Goal: Information Seeking & Learning: Find specific fact

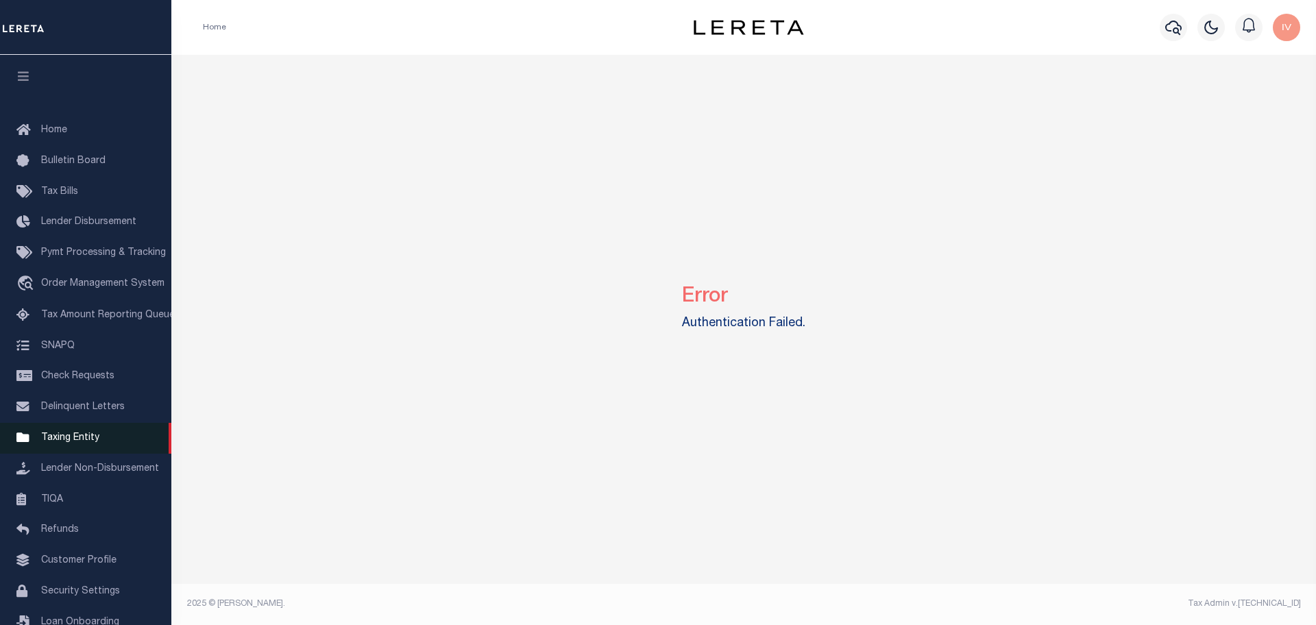
click at [84, 450] on link "Taxing Entity" at bounding box center [85, 438] width 171 height 31
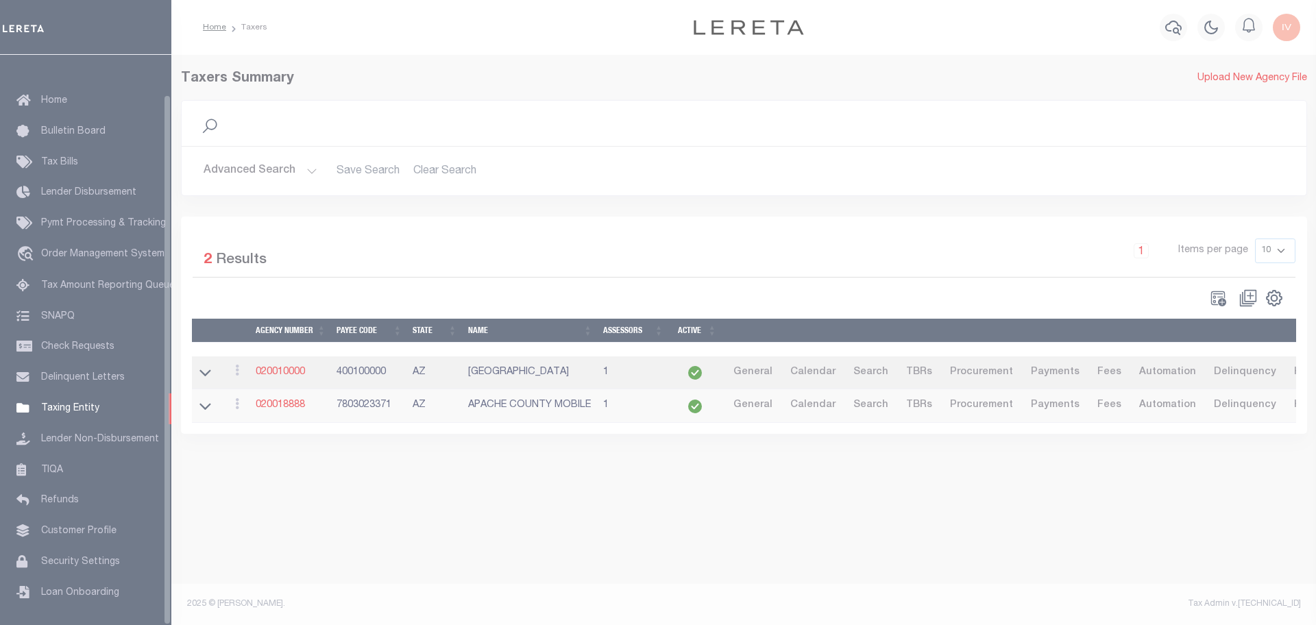
scroll to position [43, 0]
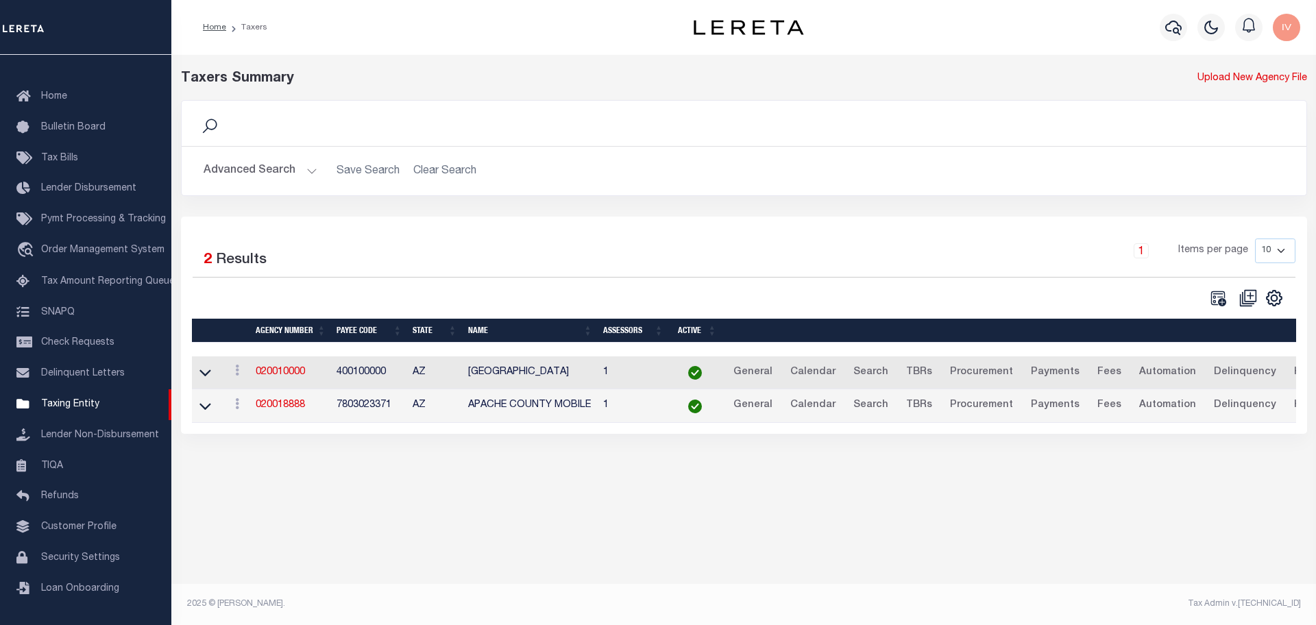
click at [310, 167] on button "Advanced Search" at bounding box center [261, 171] width 114 height 27
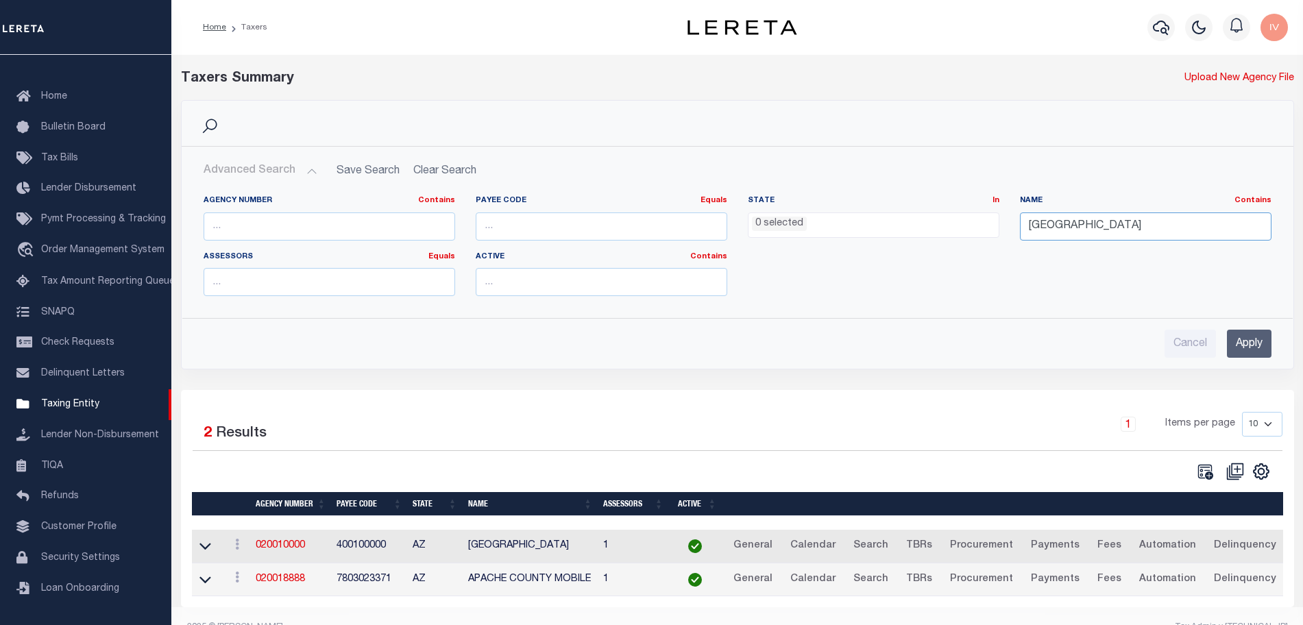
click at [1043, 227] on input "apache county" at bounding box center [1146, 227] width 252 height 28
type input "boulder county"
click at [1249, 363] on div "Advanced Search Save Search Clear Search tblPayees_dynamictable_____DefaultSave…" at bounding box center [738, 258] width 1112 height 222
click at [1249, 341] on input "Apply" at bounding box center [1249, 344] width 45 height 28
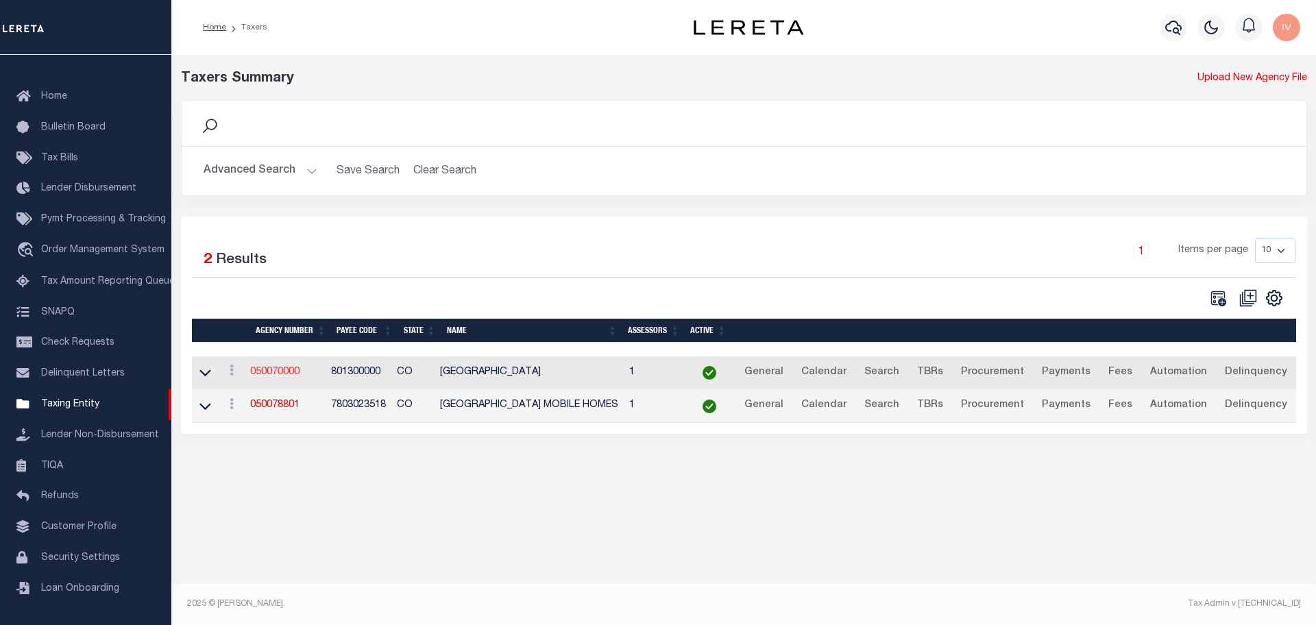
click at [291, 374] on link "050070000" at bounding box center [274, 372] width 49 height 10
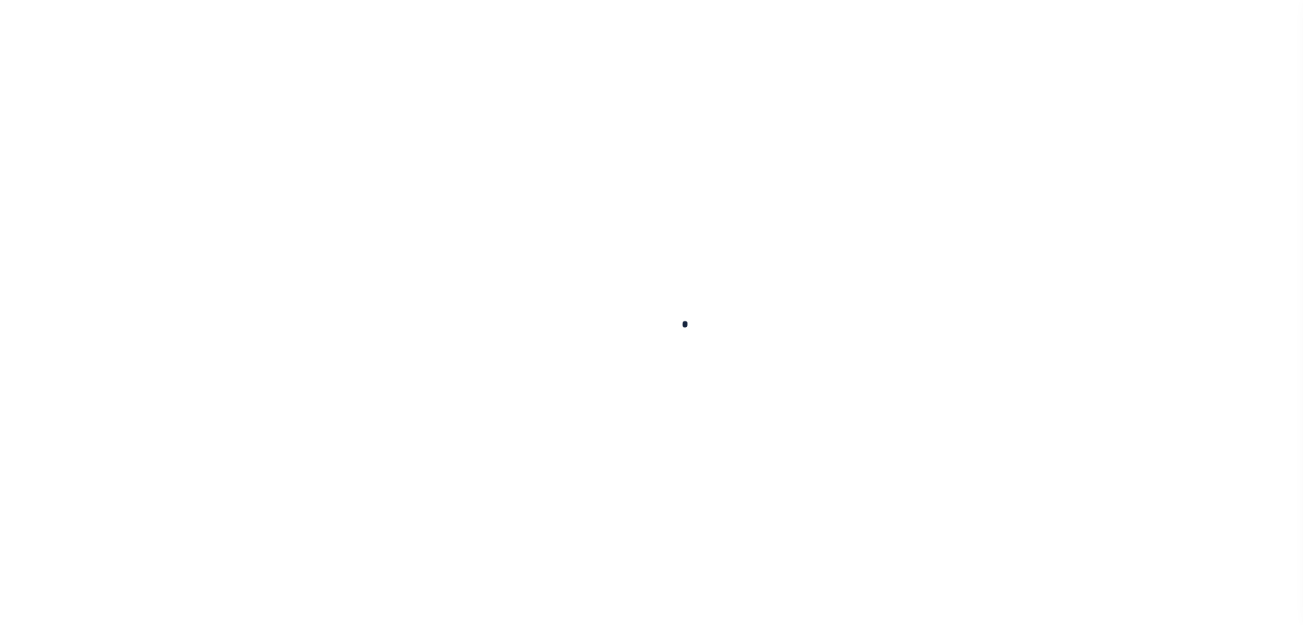
select select
checkbox input "false"
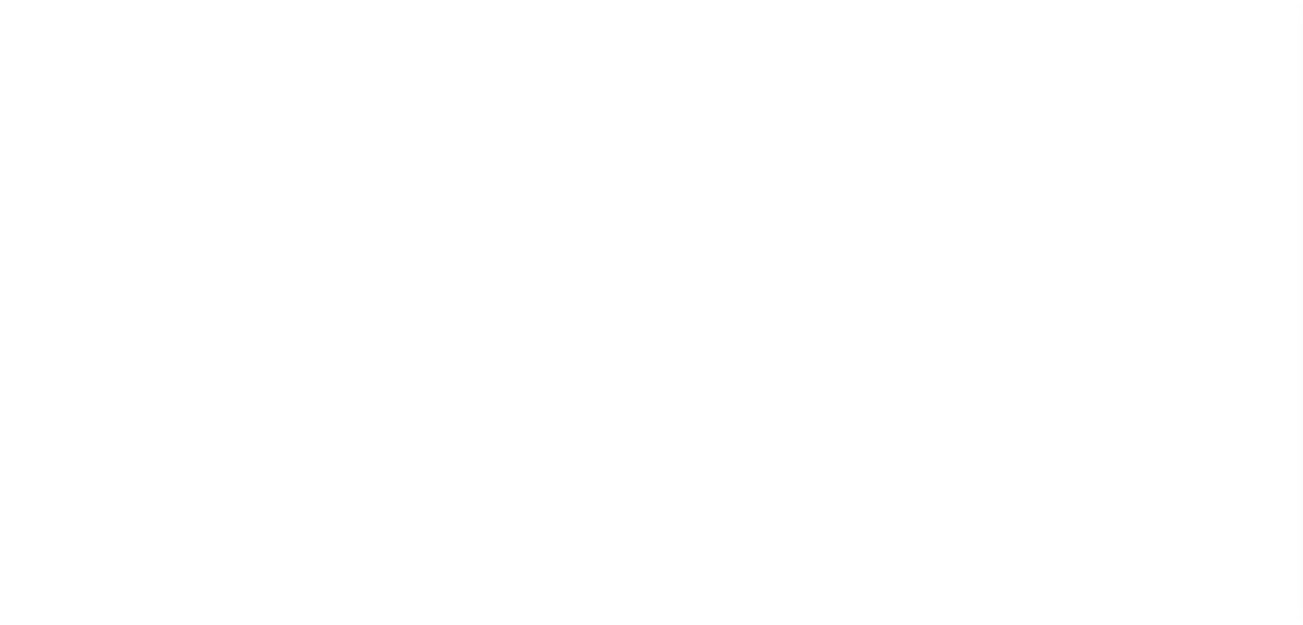
checkbox input "false"
type input "801300000"
type input "2024/2024"
type input "4"
select select "DCPY"
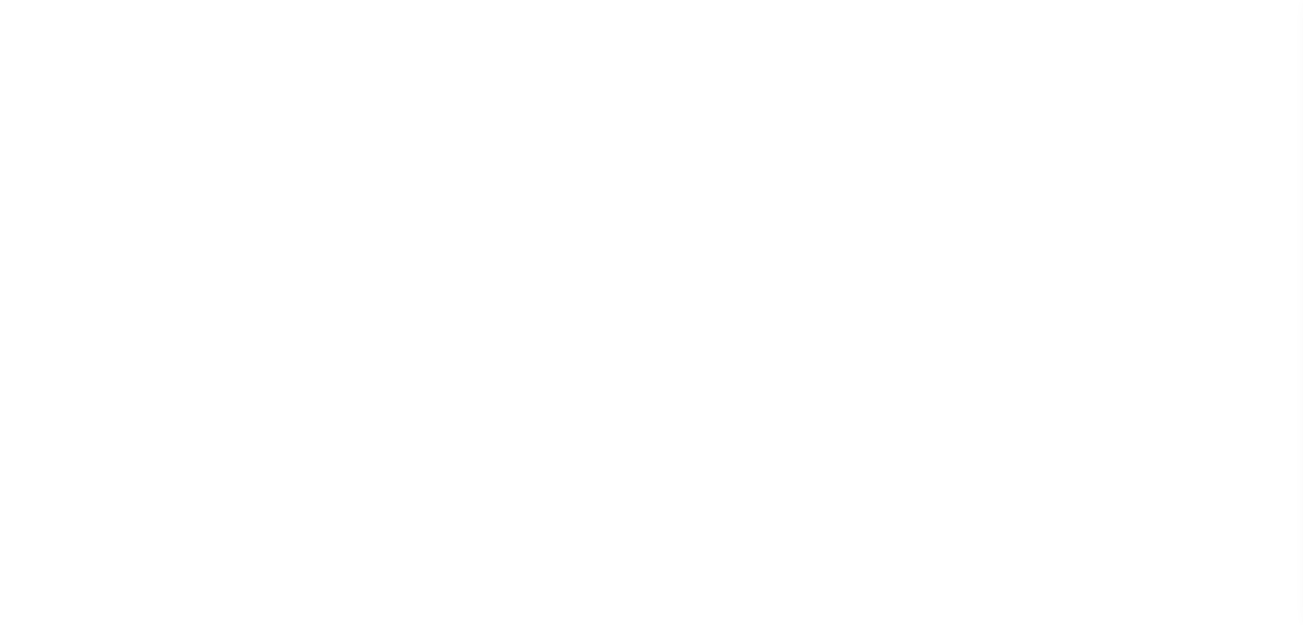
select select "CPYM"
select select "WEB"
select select "API"
select select
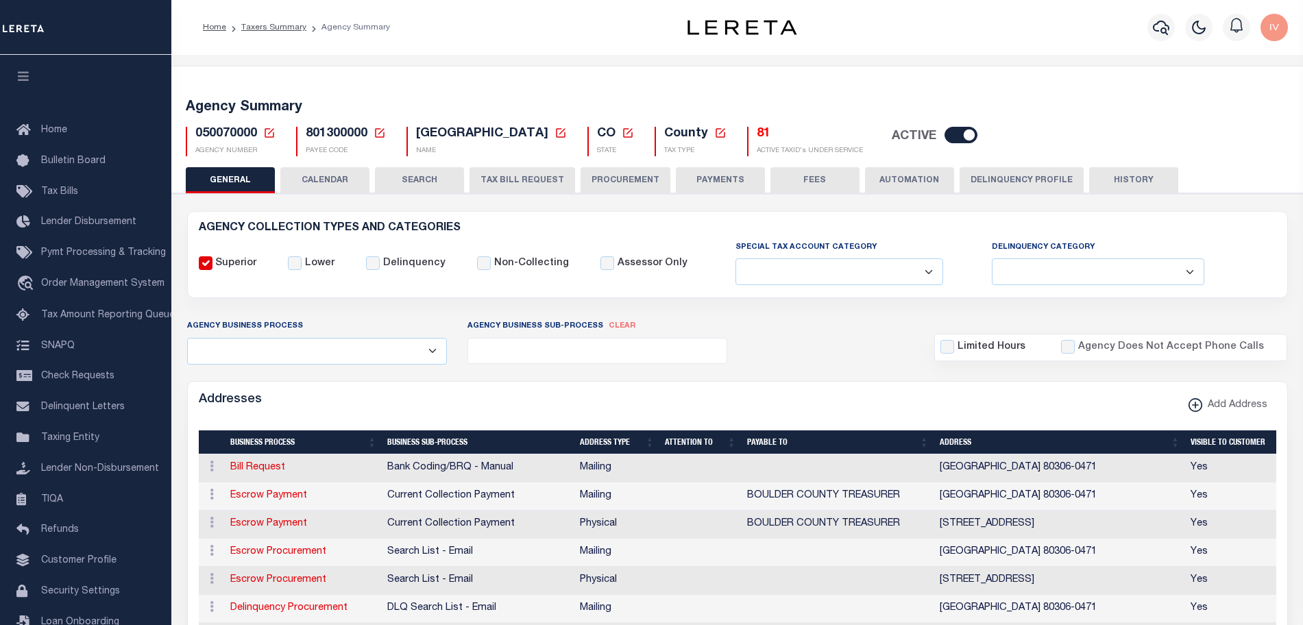
click at [1020, 191] on button "Delinquency Profile" at bounding box center [1022, 180] width 124 height 26
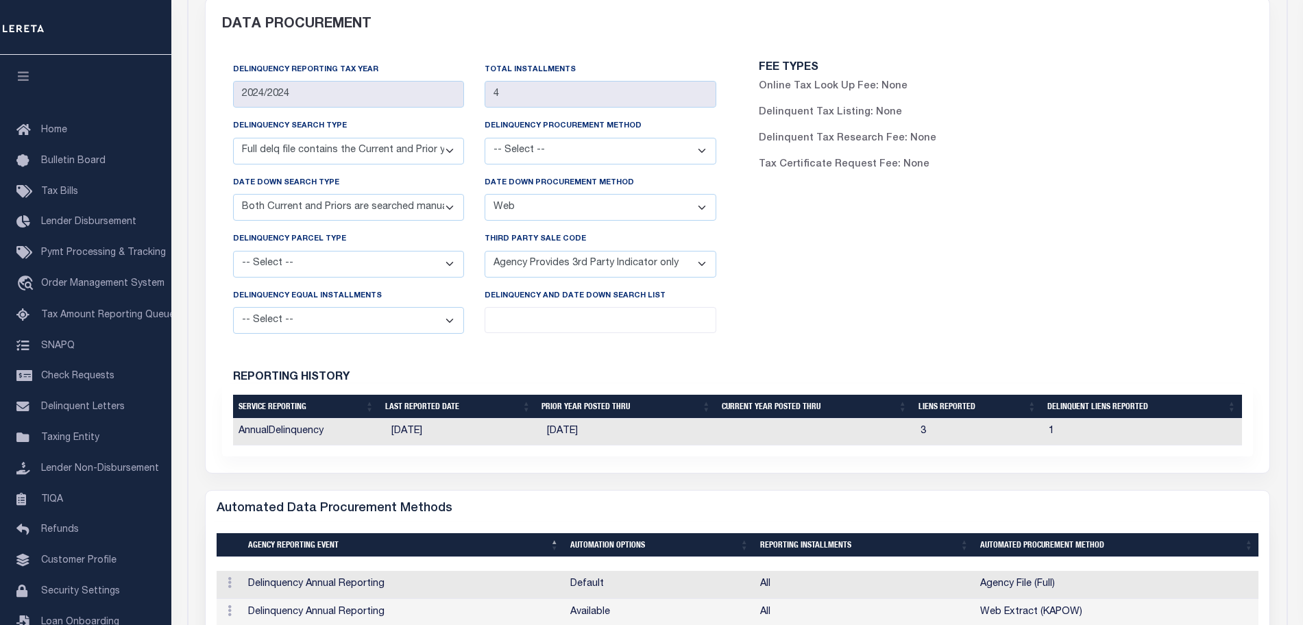
scroll to position [343, 0]
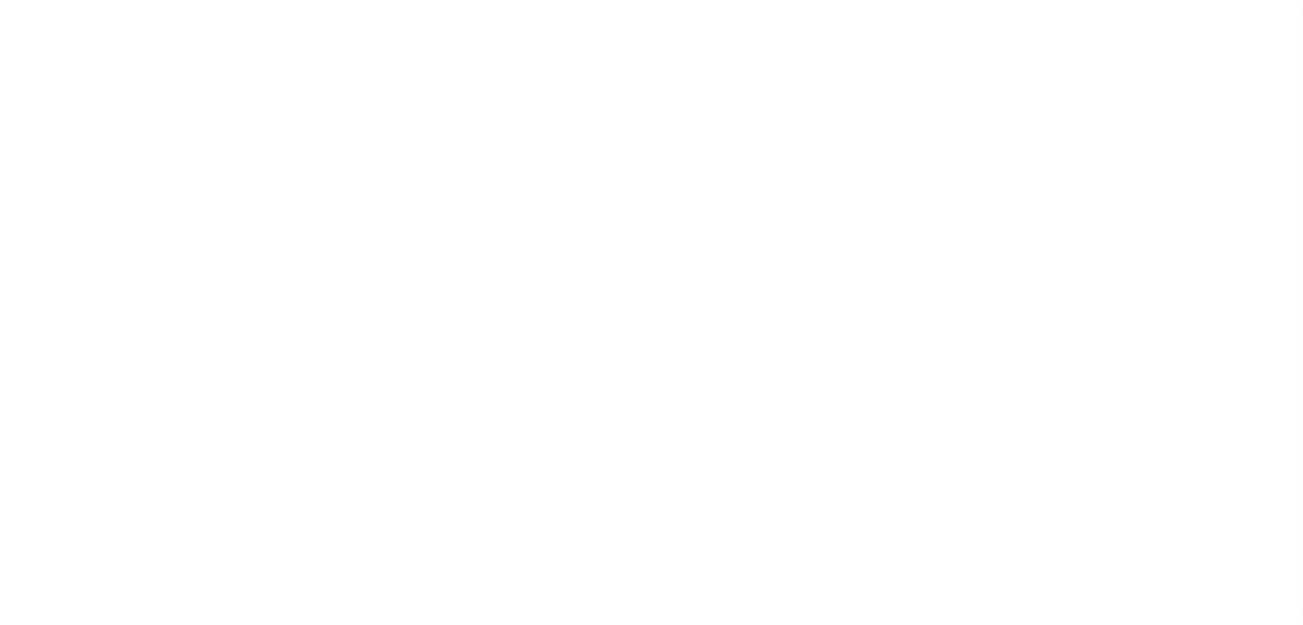
select select
type input "2024/2024"
type input "4"
select select "DCPY"
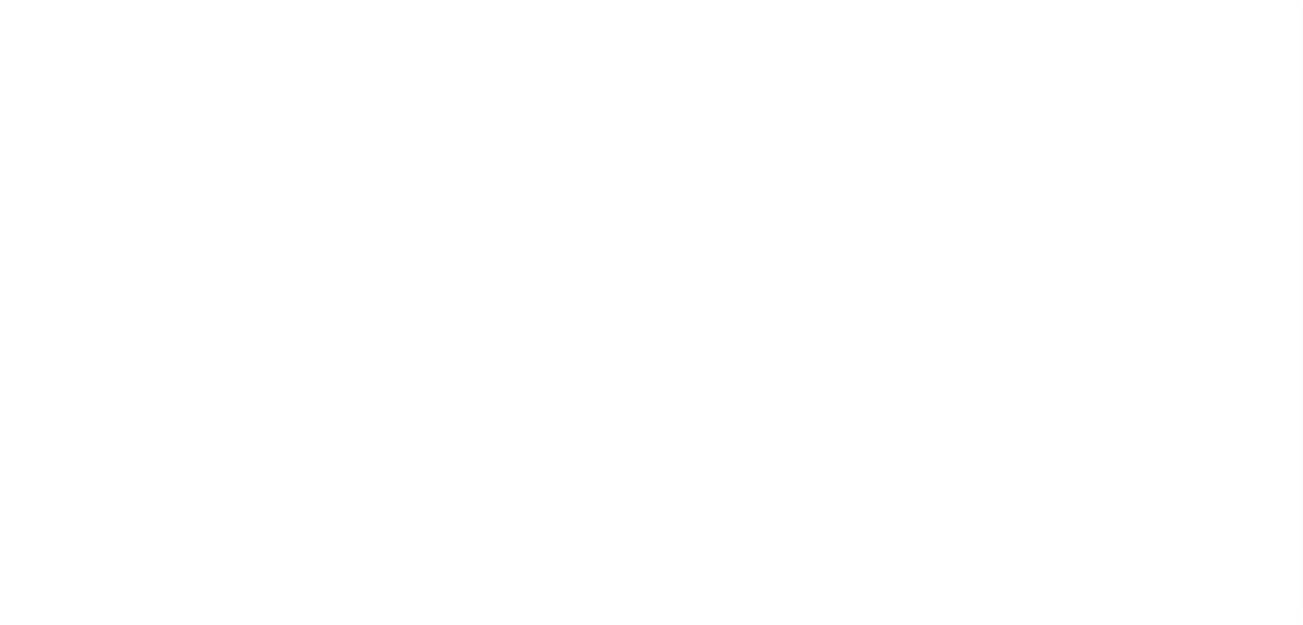
select select "CPYM"
select select "WEB"
select select "API"
select select
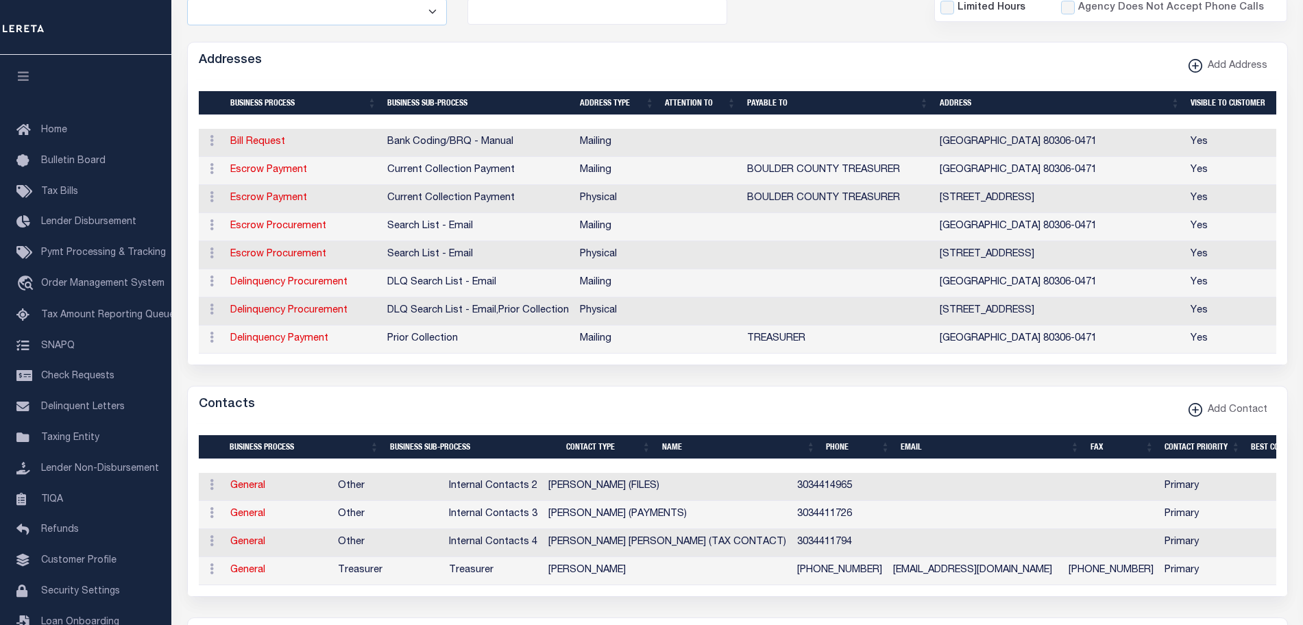
scroll to position [82, 0]
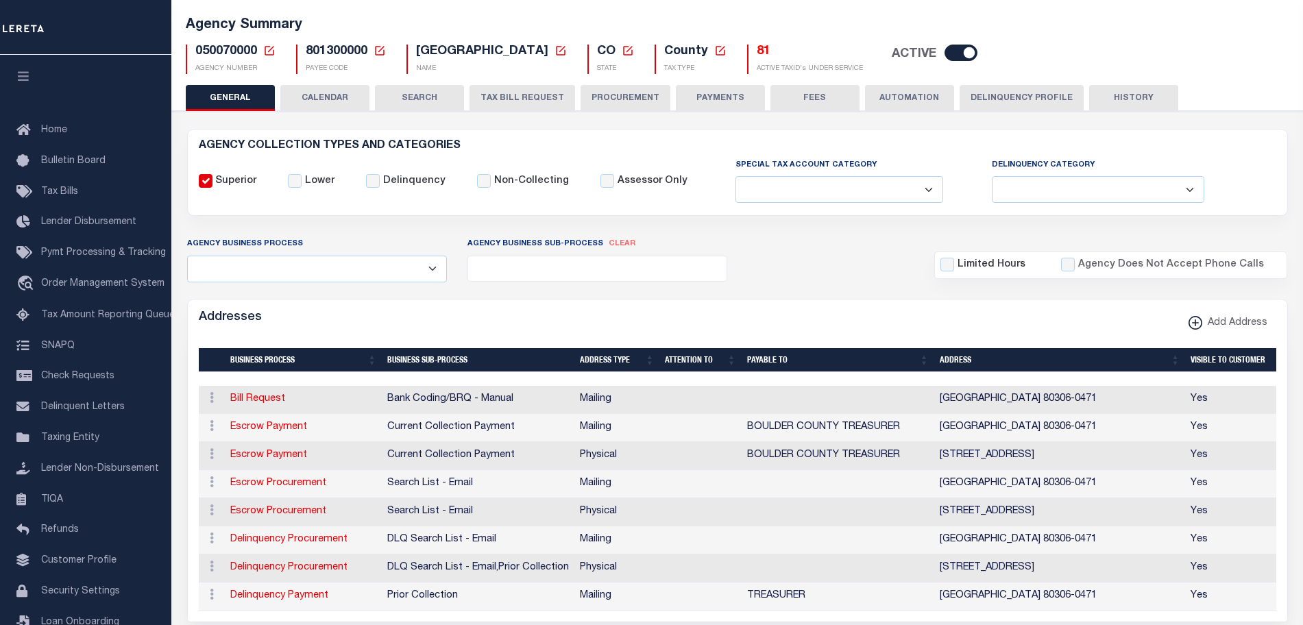
click at [1033, 96] on button "Delinquency Profile" at bounding box center [1022, 98] width 124 height 26
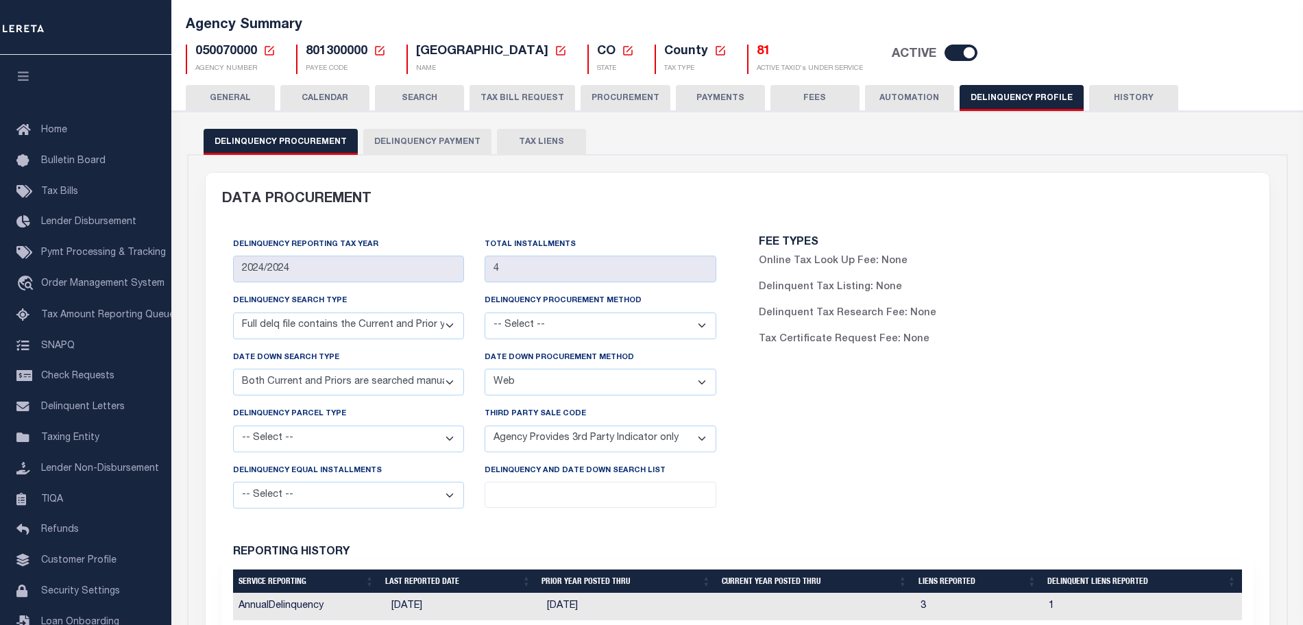
scroll to position [339, 0]
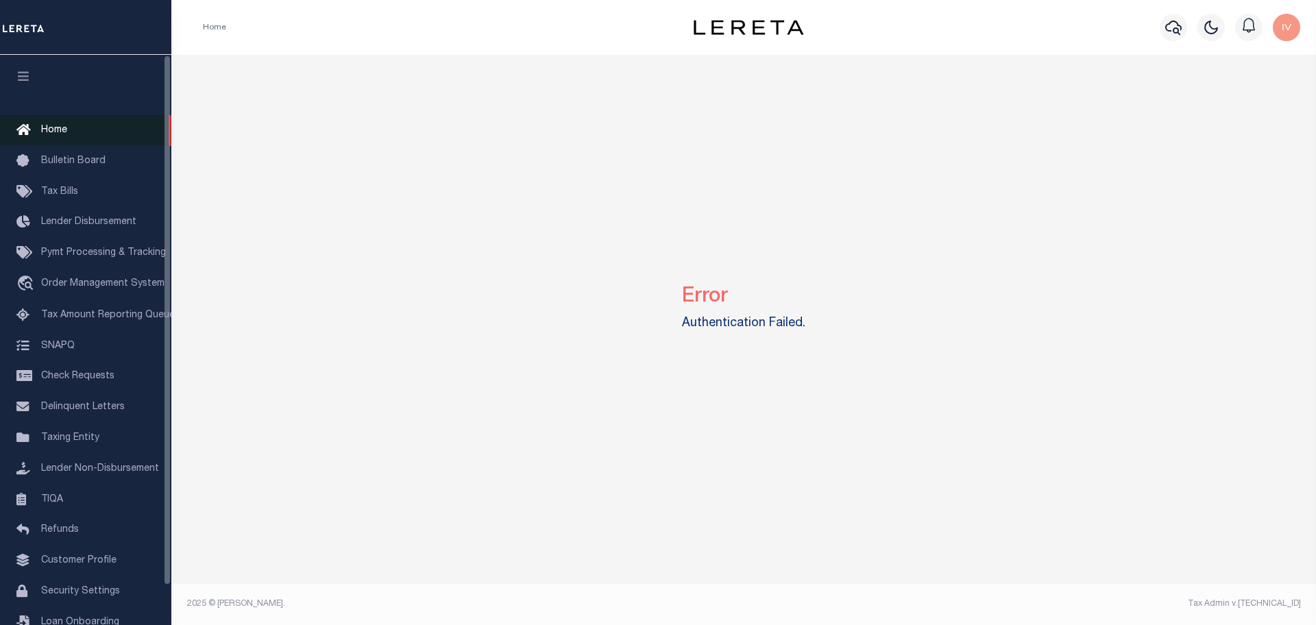
click at [75, 124] on link "Home" at bounding box center [85, 130] width 171 height 31
